Goal: Task Accomplishment & Management: Complete application form

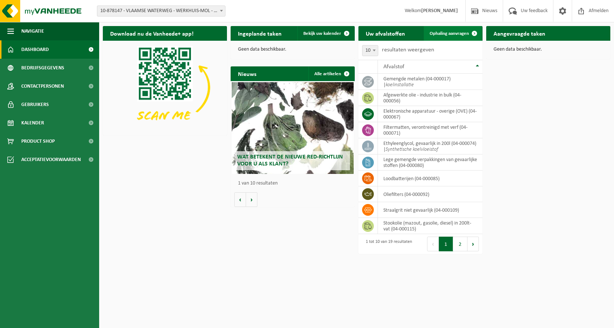
click at [442, 34] on span "Ophaling aanvragen" at bounding box center [448, 33] width 39 height 5
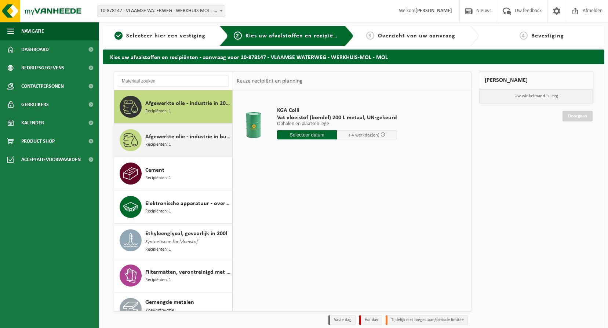
click at [176, 139] on span "Afgewerkte olie - industrie in bulk" at bounding box center [187, 136] width 85 height 9
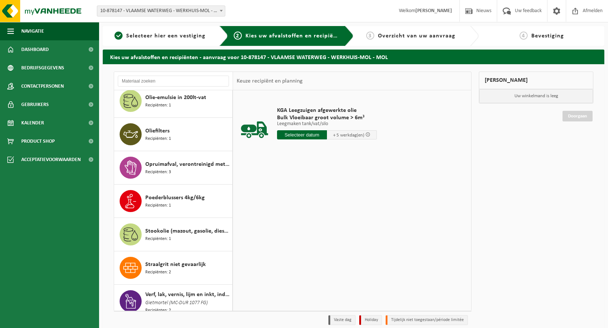
scroll to position [416, 0]
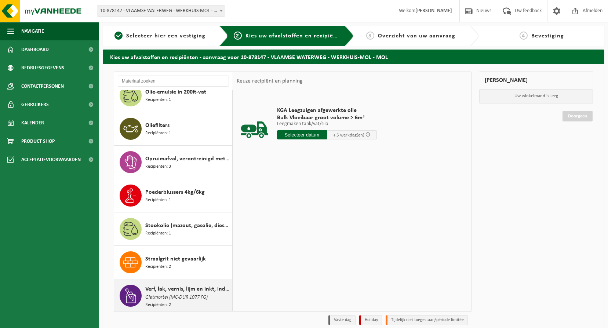
click at [182, 294] on span "Gietmortel (MC-DUR 1077 FG)" at bounding box center [176, 298] width 62 height 8
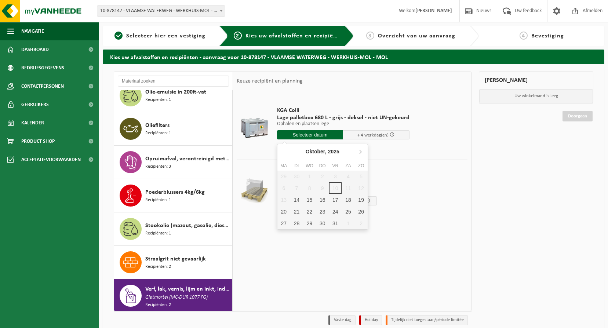
click at [305, 132] on input "text" at bounding box center [310, 134] width 66 height 9
click at [312, 198] on div "15" at bounding box center [309, 200] width 13 height 12
type input "Van [DATE]"
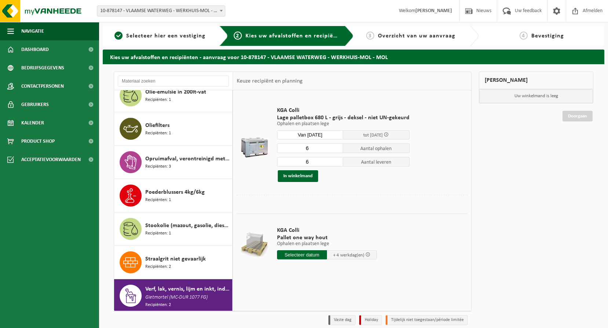
click at [318, 150] on input "6" at bounding box center [310, 148] width 66 height 10
click at [337, 150] on input "5" at bounding box center [310, 148] width 66 height 10
click at [337, 150] on input "4" at bounding box center [310, 148] width 66 height 10
click at [337, 150] on input "3" at bounding box center [310, 148] width 66 height 10
click at [337, 150] on input "2" at bounding box center [310, 148] width 66 height 10
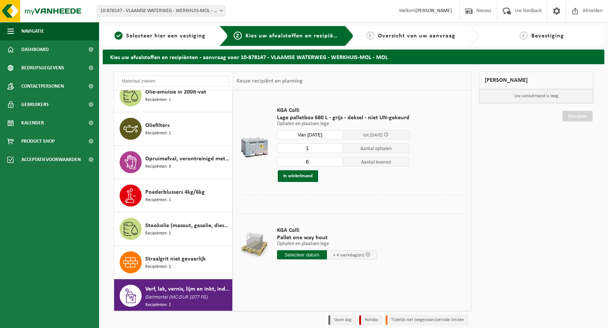
type input "1"
click at [337, 150] on input "1" at bounding box center [310, 148] width 66 height 10
click at [334, 163] on input "5" at bounding box center [310, 162] width 66 height 10
click at [338, 163] on input "4" at bounding box center [310, 162] width 66 height 10
click at [338, 163] on input "3" at bounding box center [310, 162] width 66 height 10
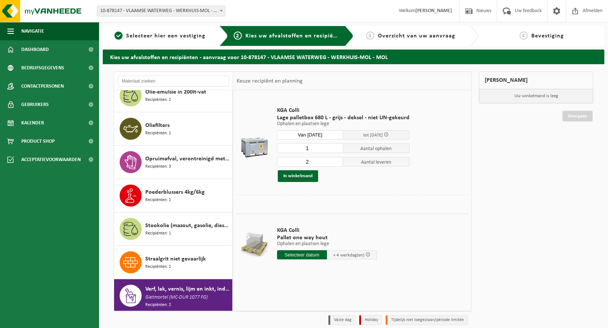
click at [338, 163] on input "2" at bounding box center [310, 162] width 66 height 10
type input "1"
click at [338, 163] on input "1" at bounding box center [310, 162] width 66 height 10
click at [309, 179] on button "In winkelmand" at bounding box center [298, 176] width 40 height 12
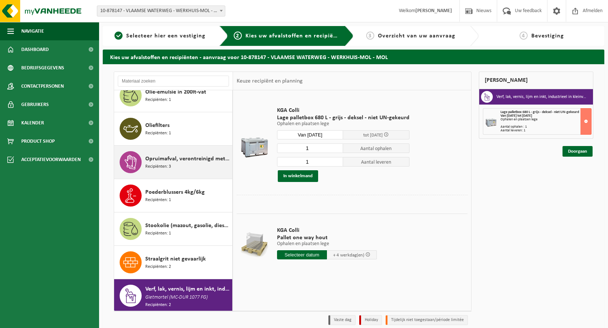
click at [200, 159] on span "Opruimafval, verontreinigd met olie" at bounding box center [187, 158] width 85 height 9
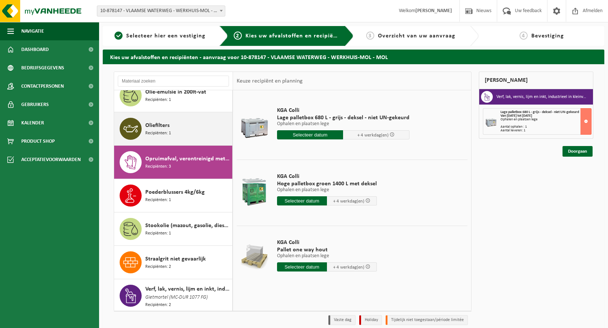
click at [203, 134] on div "Oliefilters Recipiënten: 1" at bounding box center [187, 129] width 85 height 22
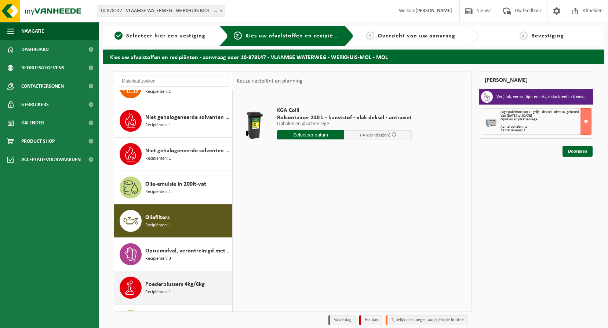
scroll to position [306, 0]
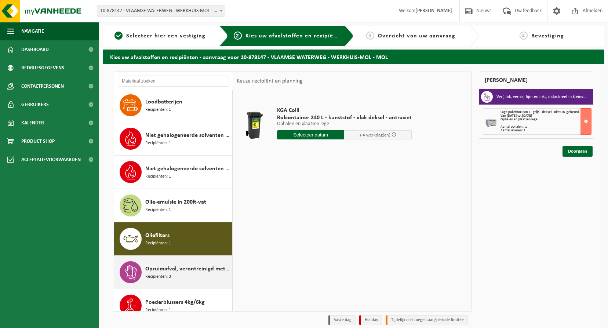
click at [193, 270] on span "Opruimafval, verontreinigd met olie" at bounding box center [187, 269] width 85 height 9
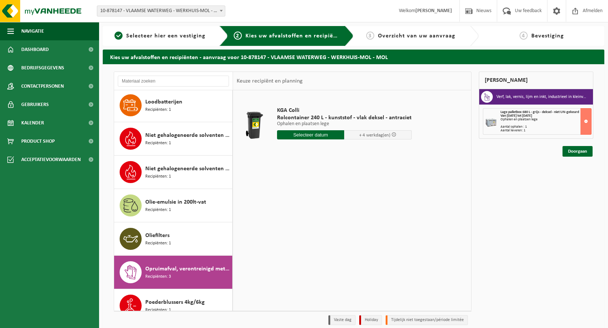
scroll to position [416, 0]
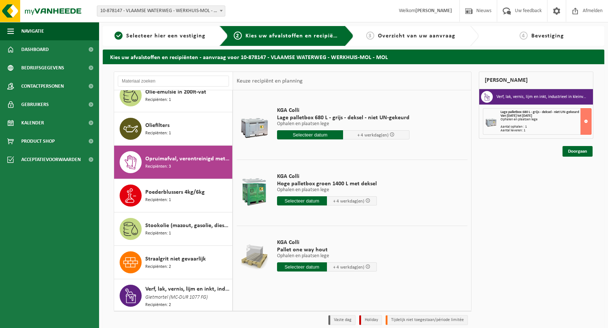
click at [309, 136] on input "text" at bounding box center [310, 134] width 66 height 9
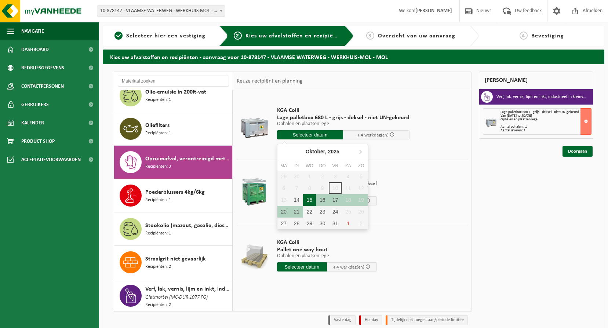
click at [314, 196] on div "15" at bounding box center [309, 200] width 13 height 12
type input "Van [DATE]"
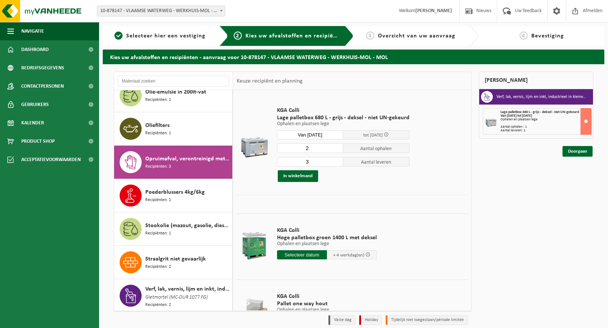
click at [334, 149] on input "2" at bounding box center [310, 148] width 66 height 10
type input "1"
click at [334, 149] on input "1" at bounding box center [310, 148] width 66 height 10
click at [332, 160] on input "3" at bounding box center [310, 162] width 66 height 10
type input "2"
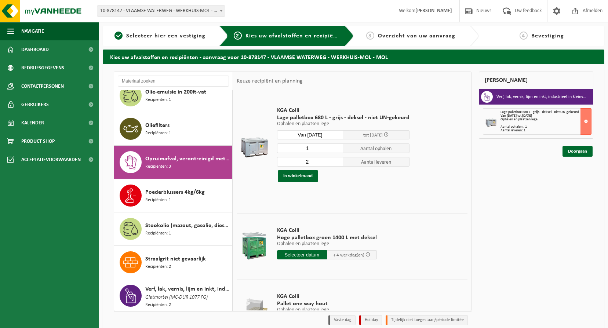
click at [335, 163] on input "2" at bounding box center [310, 162] width 66 height 10
click at [302, 180] on button "In winkelmand" at bounding box center [298, 176] width 40 height 12
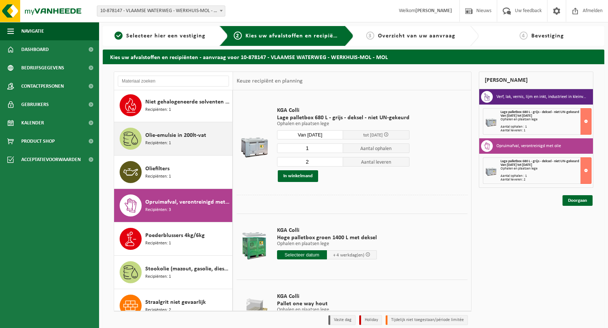
scroll to position [306, 0]
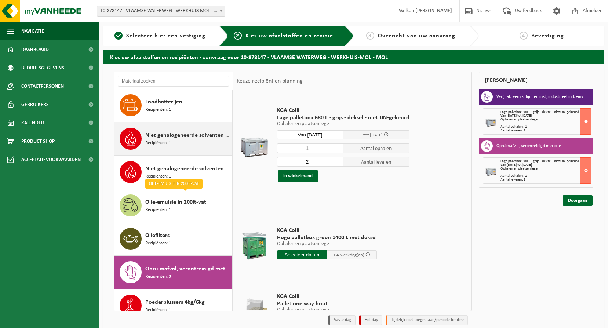
click at [200, 132] on span "Niet gehalogeneerde solventen - hoogcalorisch in 200lt-vat" at bounding box center [187, 135] width 85 height 9
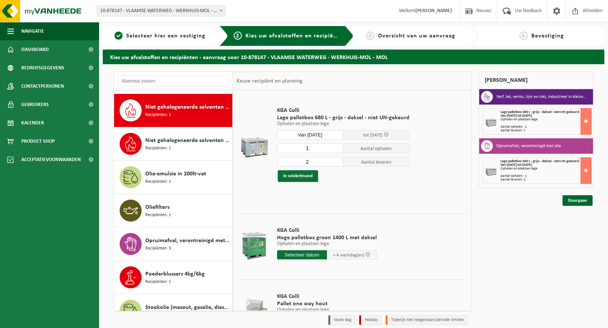
scroll to position [335, 0]
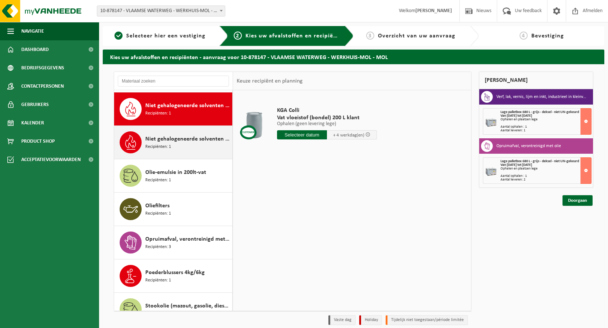
click at [195, 147] on div "Niet gehalogeneerde solventen - hoogcalorisch in kleinverpakking Recipiënten: 1" at bounding box center [187, 142] width 85 height 22
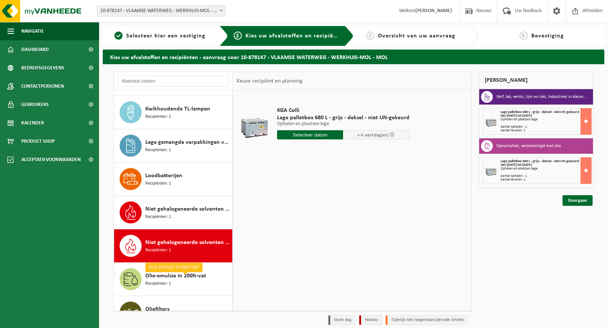
scroll to position [222, 0]
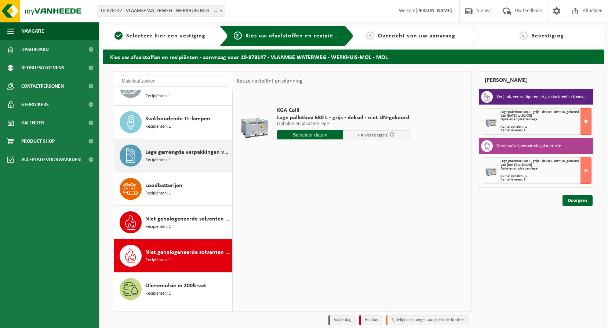
click at [181, 148] on span "Lege gemengde verpakkingen van gevaarlijke stoffen" at bounding box center [187, 152] width 85 height 9
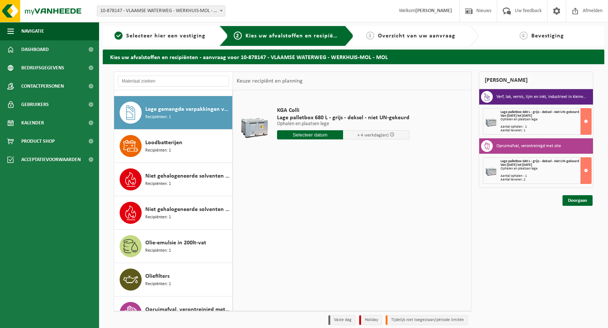
scroll to position [269, 0]
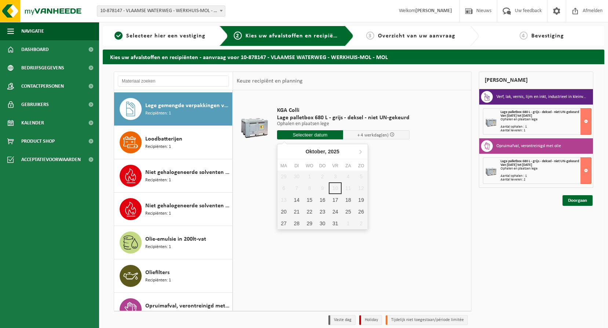
click at [292, 135] on input "text" at bounding box center [310, 134] width 66 height 9
click at [314, 205] on div "15" at bounding box center [309, 200] width 13 height 12
type input "Van [DATE]"
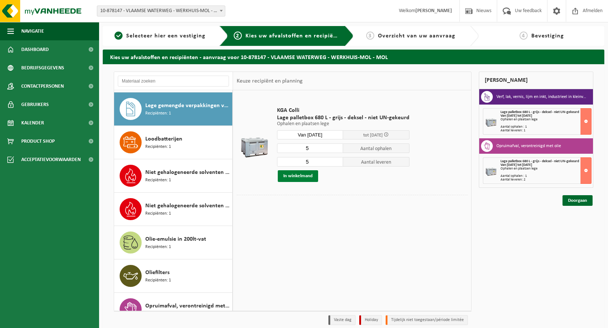
click at [307, 177] on button "In winkelmand" at bounding box center [298, 176] width 40 height 12
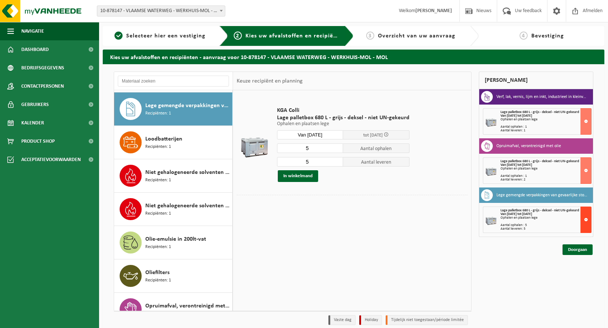
click at [586, 218] on button at bounding box center [586, 220] width 11 height 26
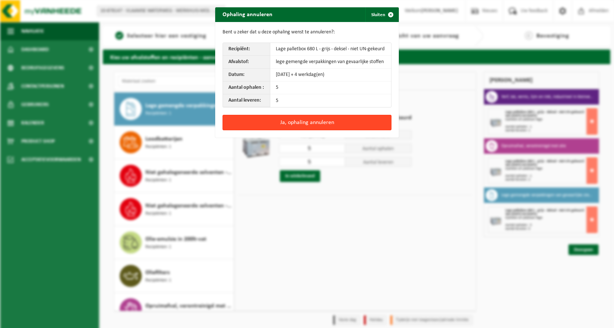
click at [324, 128] on button "Ja, ophaling annuleren" at bounding box center [306, 122] width 169 height 15
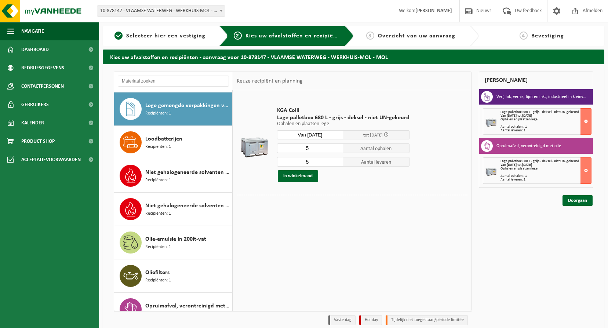
click at [328, 150] on input "5" at bounding box center [310, 148] width 66 height 10
click at [334, 149] on input "4" at bounding box center [310, 148] width 66 height 10
click at [334, 149] on input "3" at bounding box center [310, 148] width 66 height 10
click at [336, 150] on input "2" at bounding box center [310, 148] width 66 height 10
type input "1"
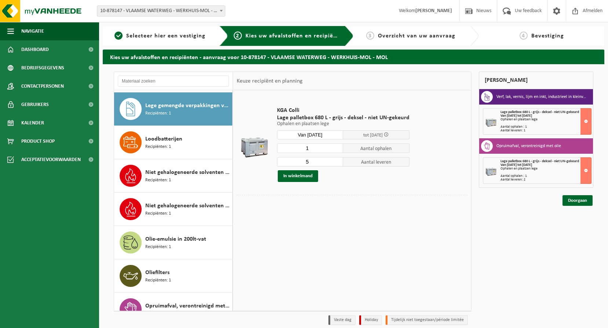
click at [336, 150] on input "1" at bounding box center [310, 148] width 66 height 10
click at [336, 163] on input "4" at bounding box center [310, 162] width 66 height 10
click at [336, 163] on input "3" at bounding box center [310, 162] width 66 height 10
click at [336, 163] on input "2" at bounding box center [310, 162] width 66 height 10
type input "1"
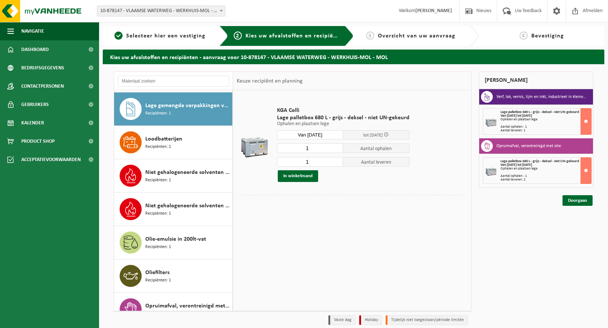
click at [336, 163] on input "1" at bounding box center [310, 162] width 66 height 10
click at [310, 176] on button "In winkelmand" at bounding box center [298, 176] width 40 height 12
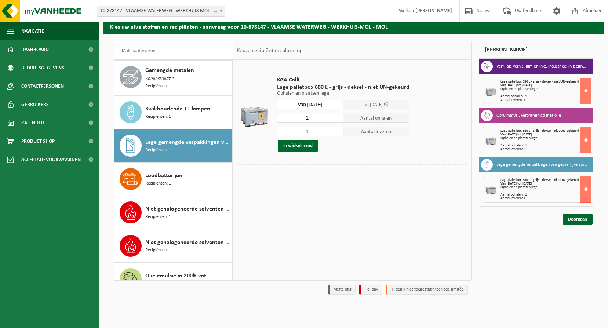
scroll to position [196, 0]
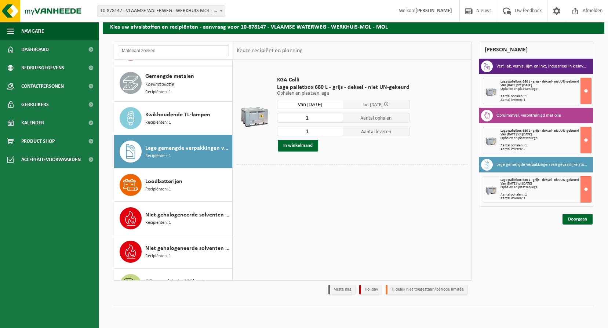
click at [194, 52] on input "text" at bounding box center [173, 50] width 111 height 11
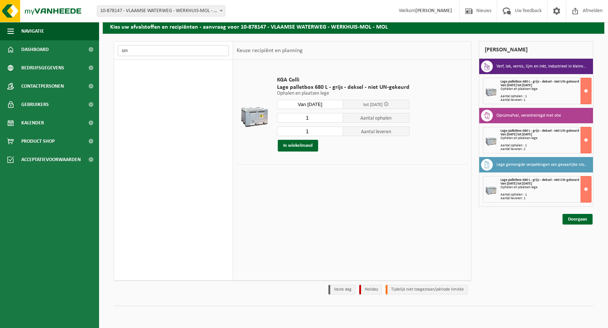
type input "s"
type input "v"
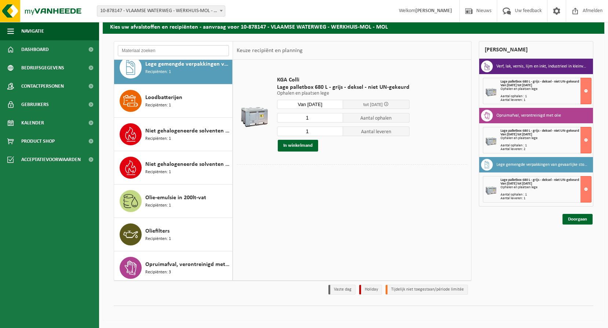
scroll to position [269, 0]
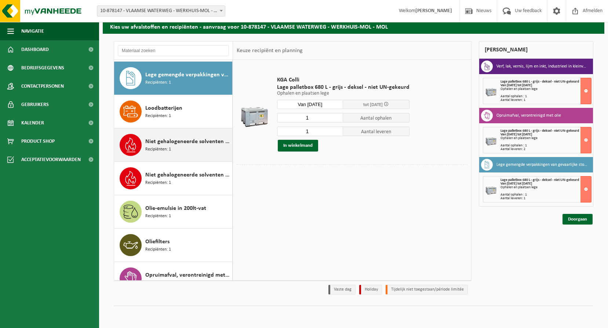
click at [179, 153] on div "Niet gehalogeneerde solventen - hoogcalorisch in 200lt-vat Recipiënten: 1" at bounding box center [187, 145] width 85 height 22
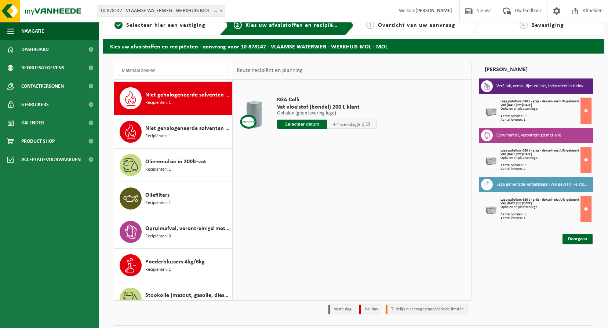
scroll to position [0, 0]
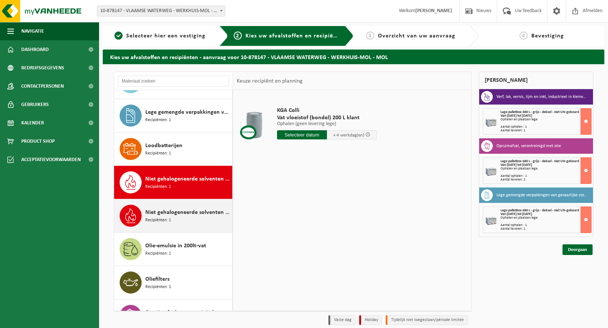
click at [170, 205] on div "Niet gehalogeneerde solventen - hoogcalorisch in kleinverpakking Recipiënten: 1" at bounding box center [187, 216] width 85 height 22
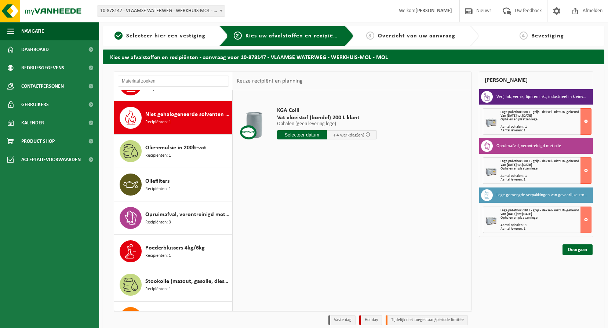
scroll to position [369, 0]
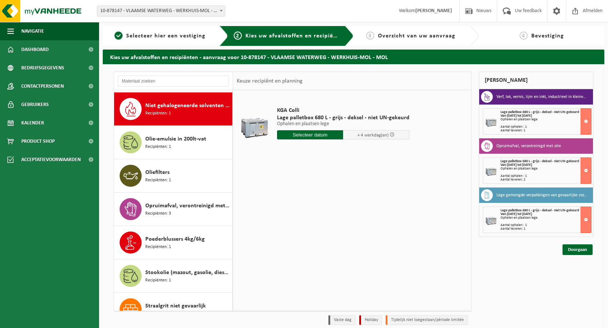
click at [211, 106] on span "Niet gehalogeneerde solventen - hoogcalorisch in kleinverpakking" at bounding box center [187, 105] width 85 height 9
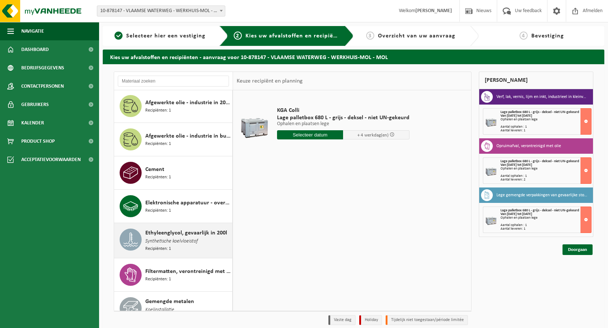
scroll to position [0, 0]
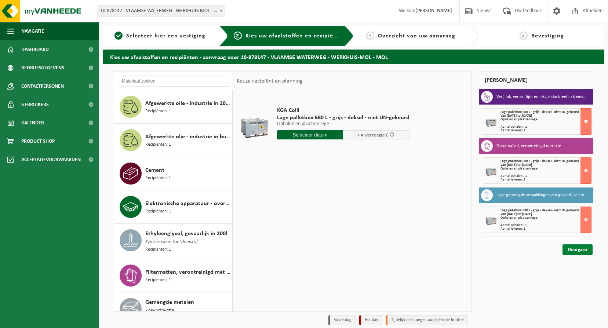
click at [578, 253] on link "Doorgaan" at bounding box center [578, 249] width 30 height 11
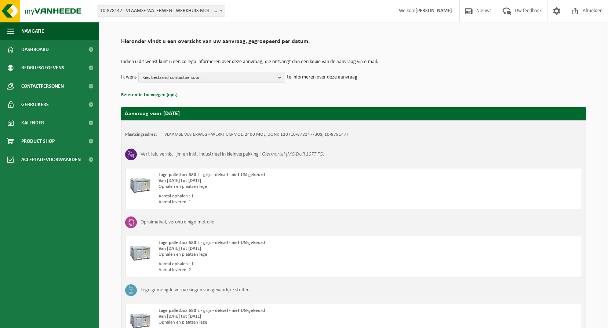
scroll to position [128, 0]
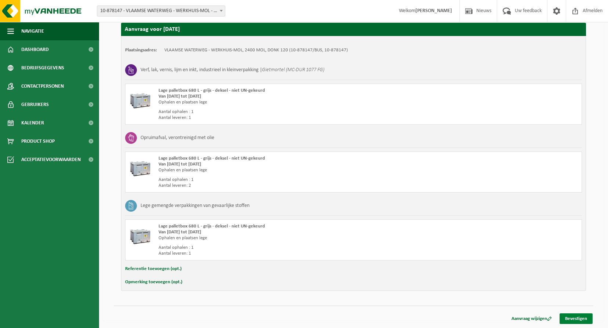
click at [567, 317] on link "Bevestigen" at bounding box center [576, 318] width 33 height 11
